Goal: Navigation & Orientation: Find specific page/section

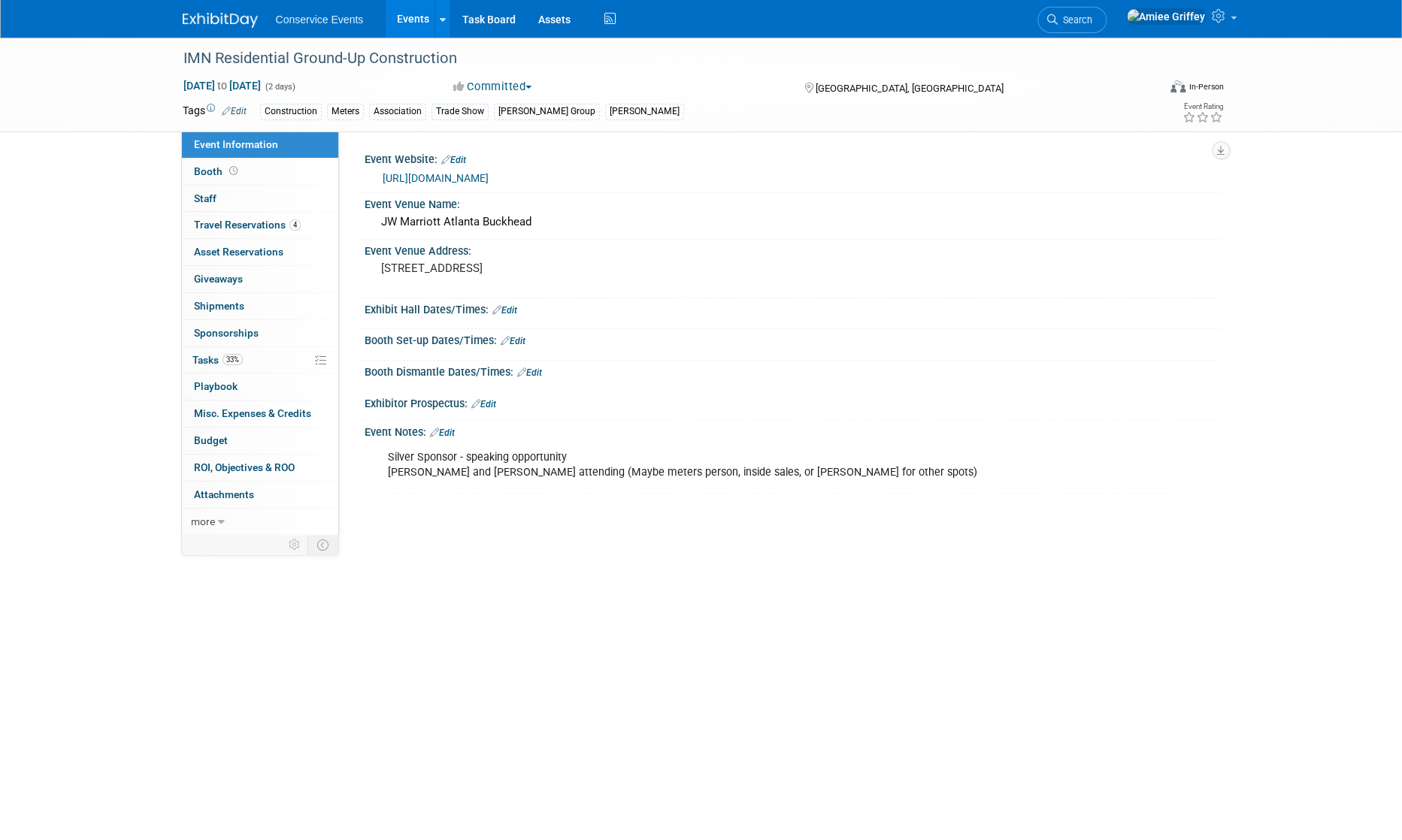
click at [397, 25] on link "Events" at bounding box center [413, 19] width 55 height 38
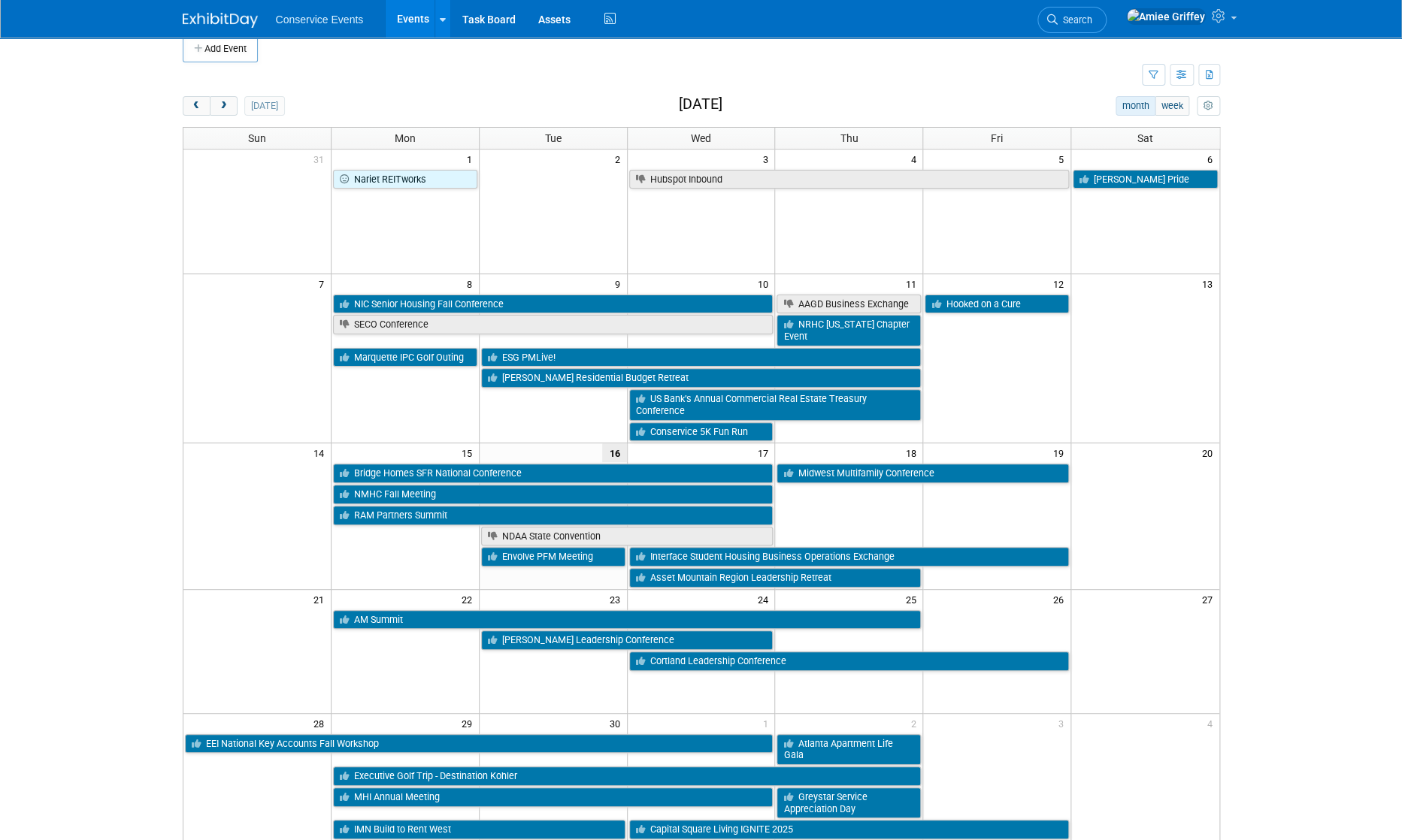
scroll to position [58, 0]
